Goal: Find specific page/section: Find specific page/section

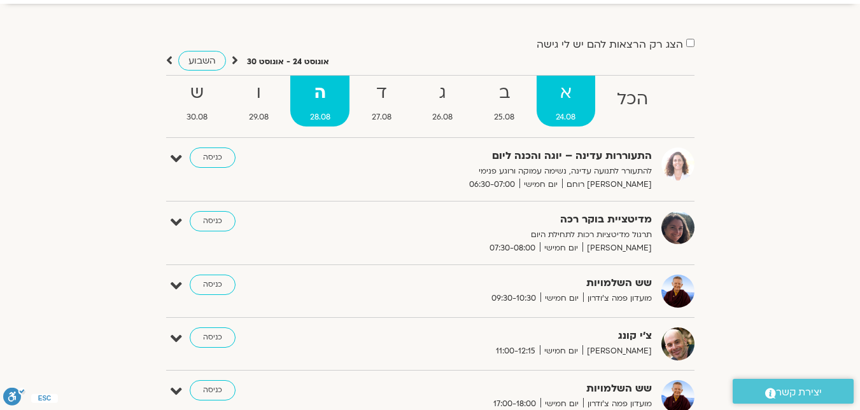
scroll to position [64, 0]
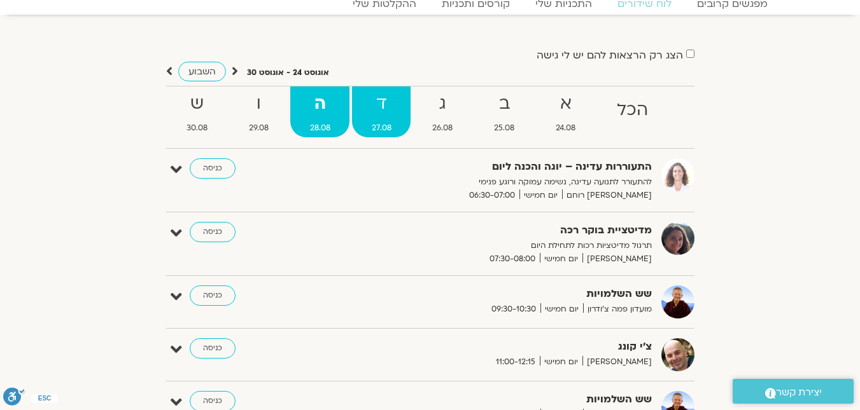
click at [366, 116] on strong "ד" at bounding box center [381, 104] width 59 height 29
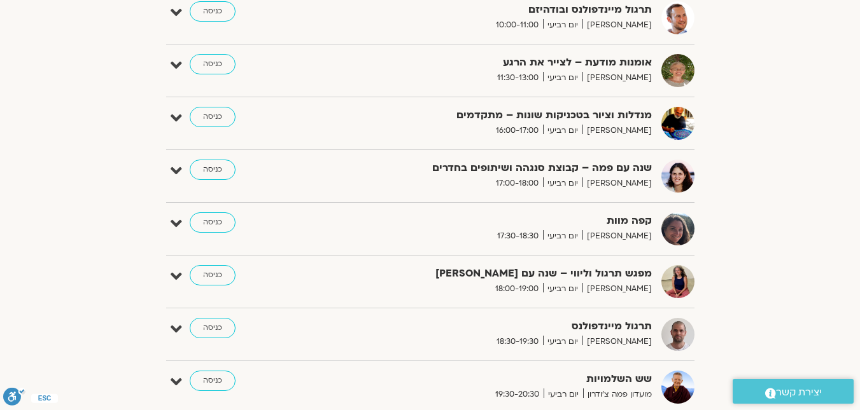
scroll to position [755, 0]
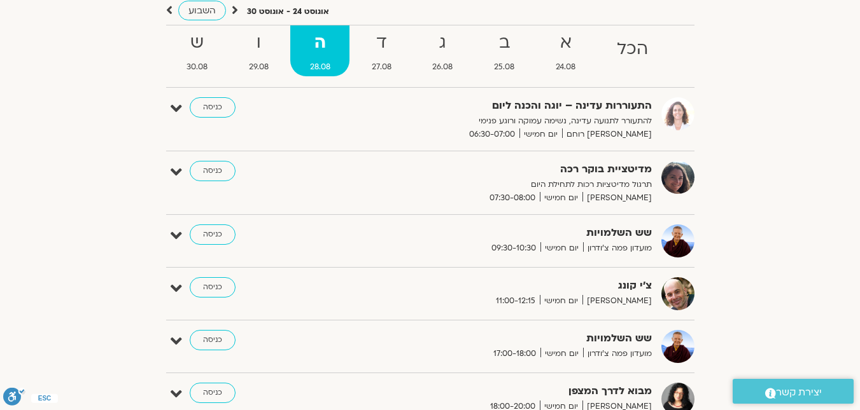
scroll to position [95, 0]
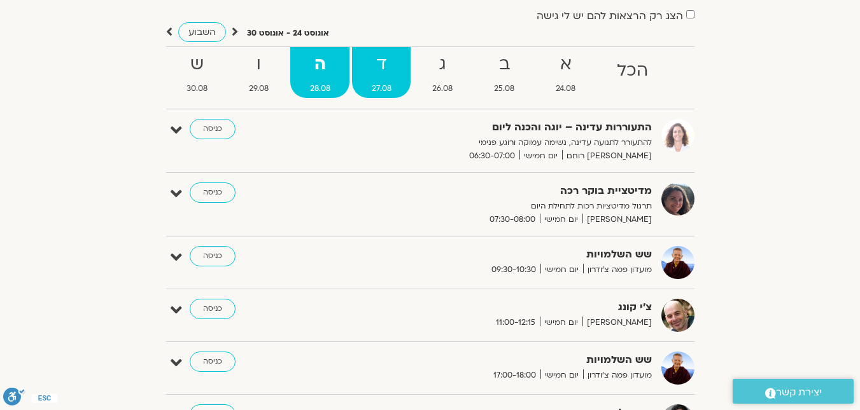
click at [367, 76] on strong "ד" at bounding box center [381, 64] width 59 height 29
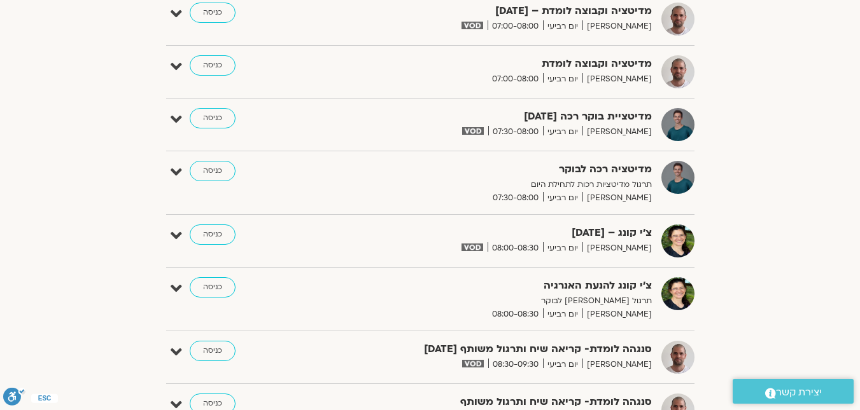
scroll to position [31, 0]
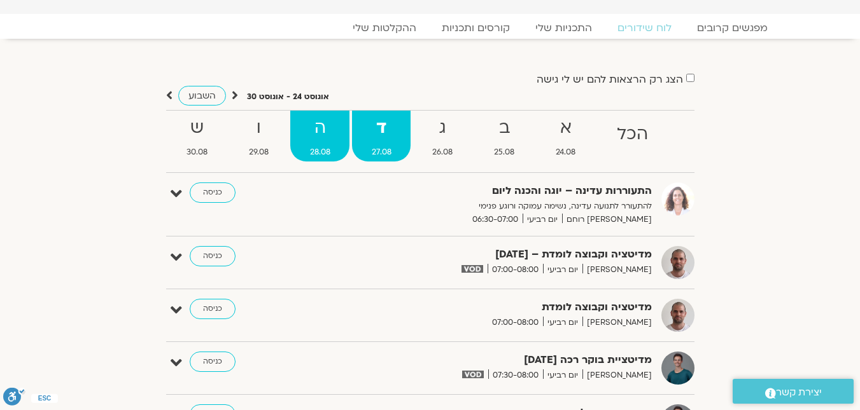
click at [326, 134] on strong "ה" at bounding box center [319, 128] width 59 height 29
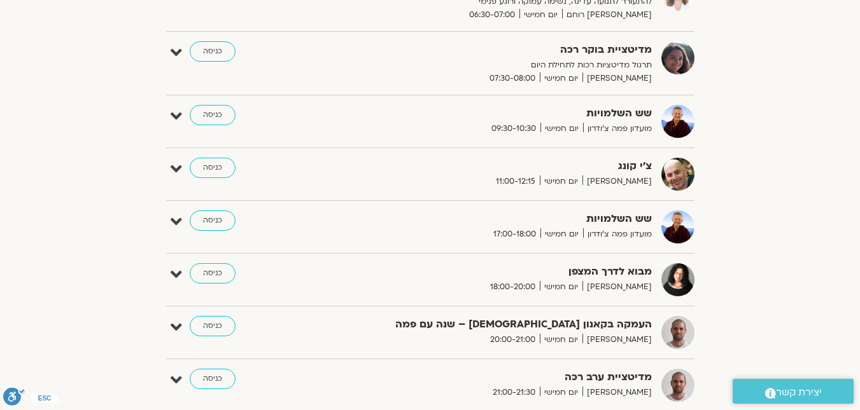
scroll to position [286, 0]
